Goal: Check status

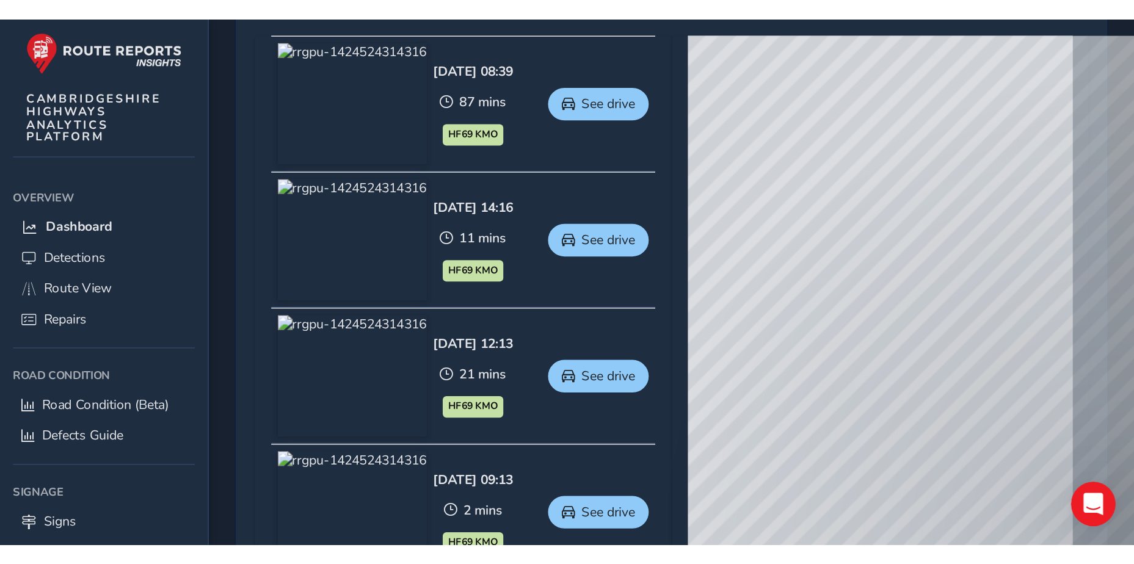
scroll to position [719, 0]
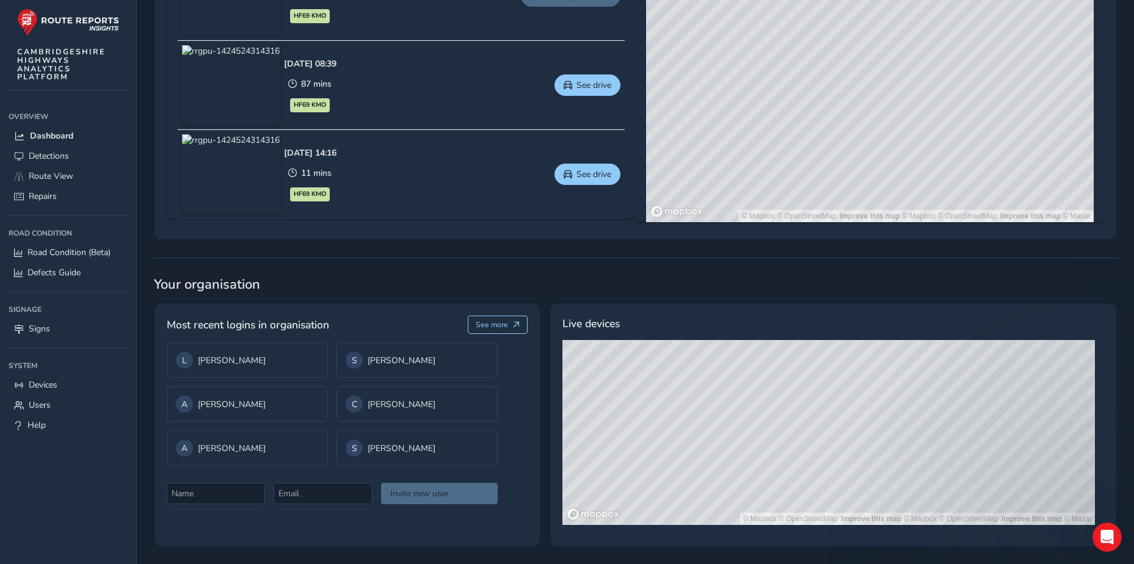
scroll to position [735, 0]
